Goal: Transaction & Acquisition: Purchase product/service

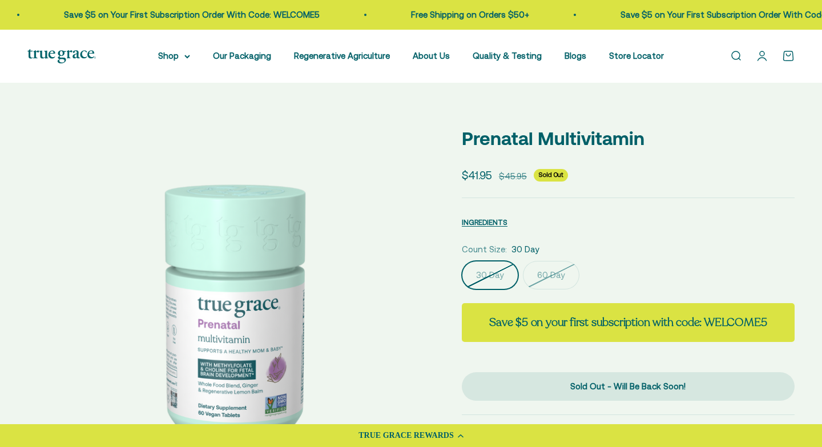
scroll to position [337, 0]
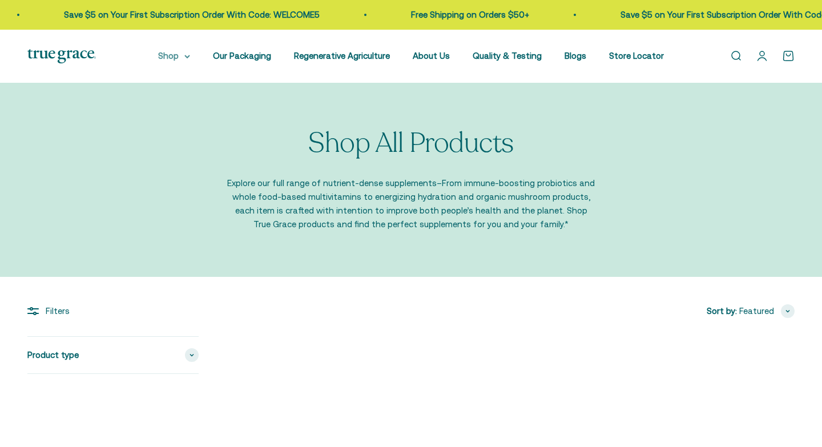
click at [184, 58] on summary "Shop" at bounding box center [174, 56] width 32 height 14
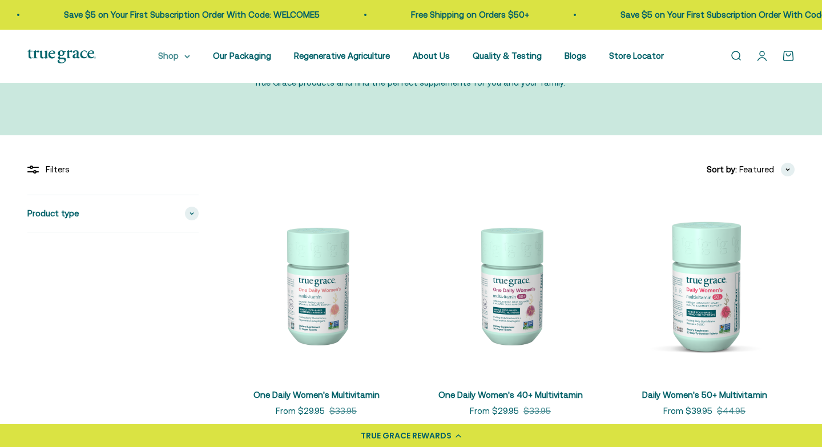
scroll to position [142, 0]
click at [187, 58] on summary "Shop" at bounding box center [174, 56] width 32 height 14
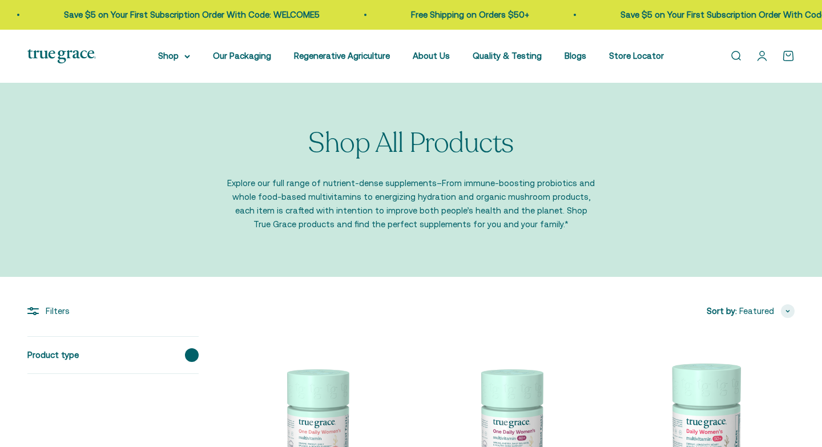
scroll to position [316, 0]
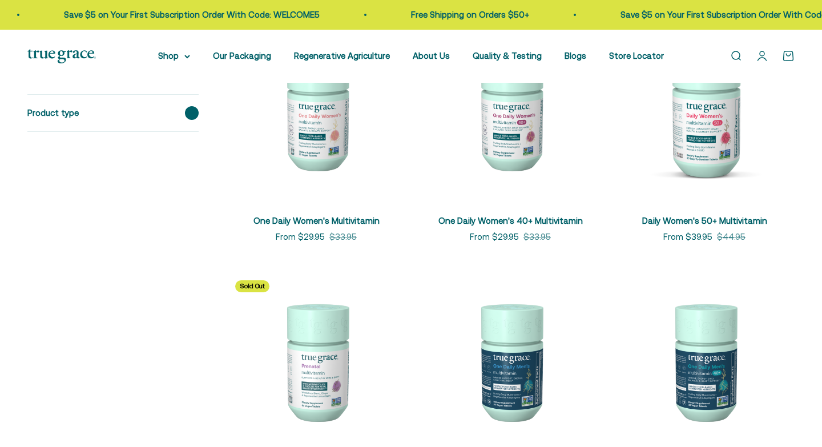
click at [185, 114] on span at bounding box center [192, 113] width 14 height 14
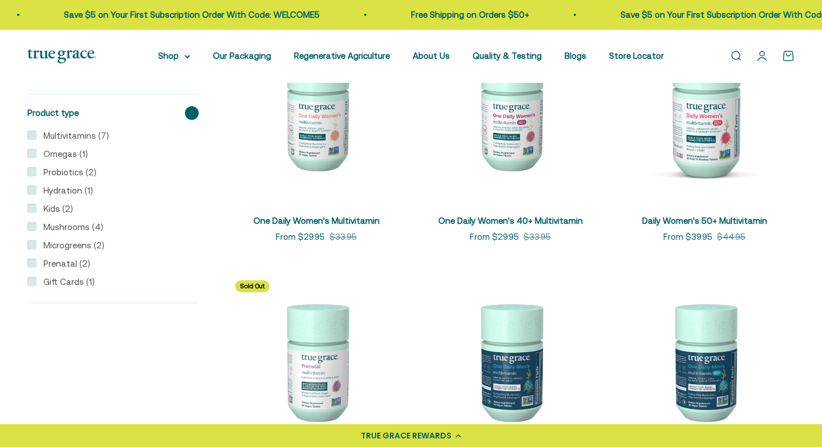
click at [322, 271] on img at bounding box center [316, 361] width 180 height 180
